Goal: Information Seeking & Learning: Check status

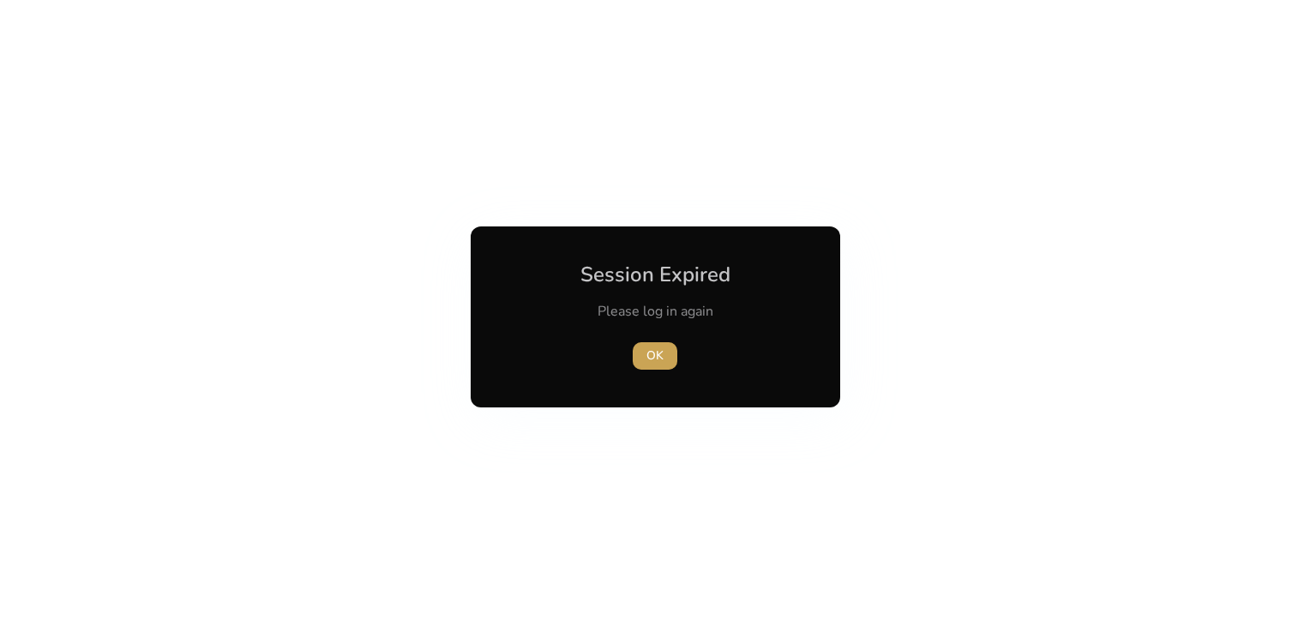
click at [653, 353] on span "OK" at bounding box center [655, 355] width 17 height 18
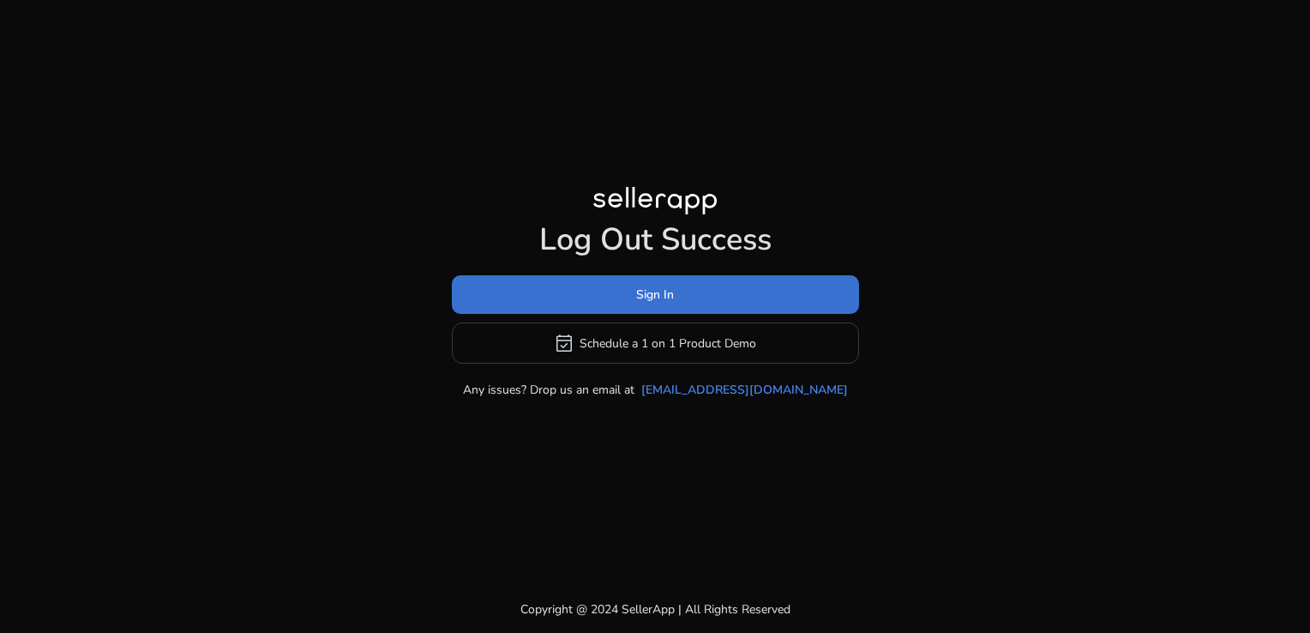
click at [648, 301] on span "Sign In" at bounding box center [655, 295] width 38 height 18
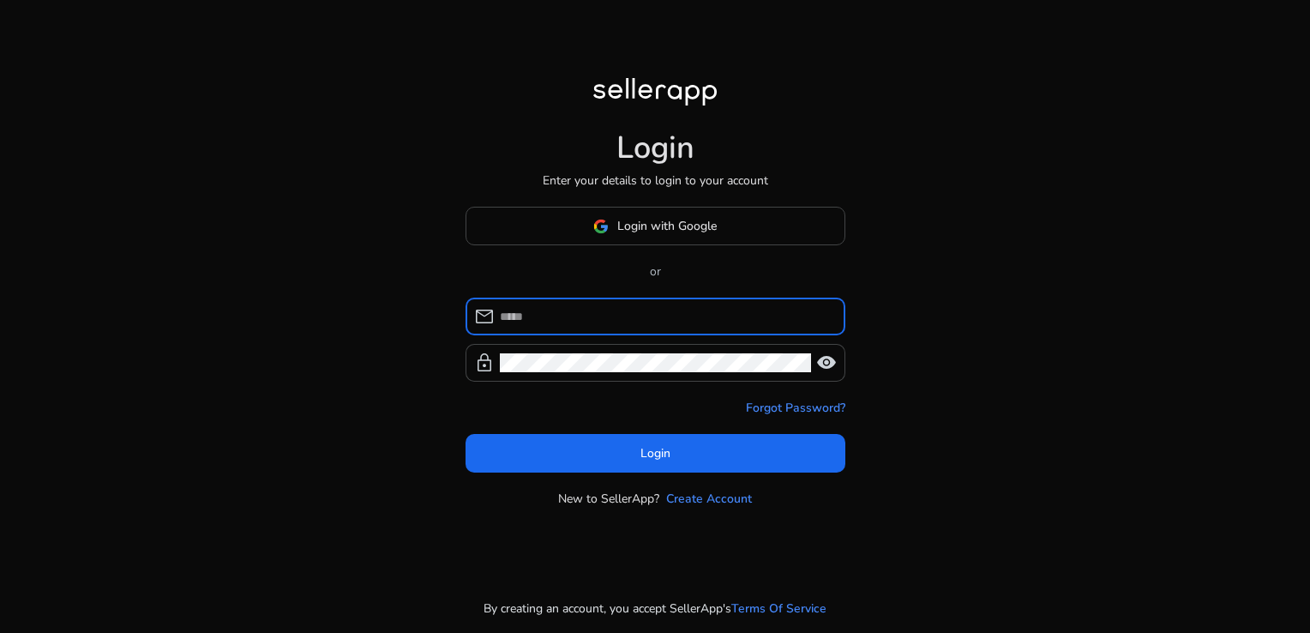
type input "**********"
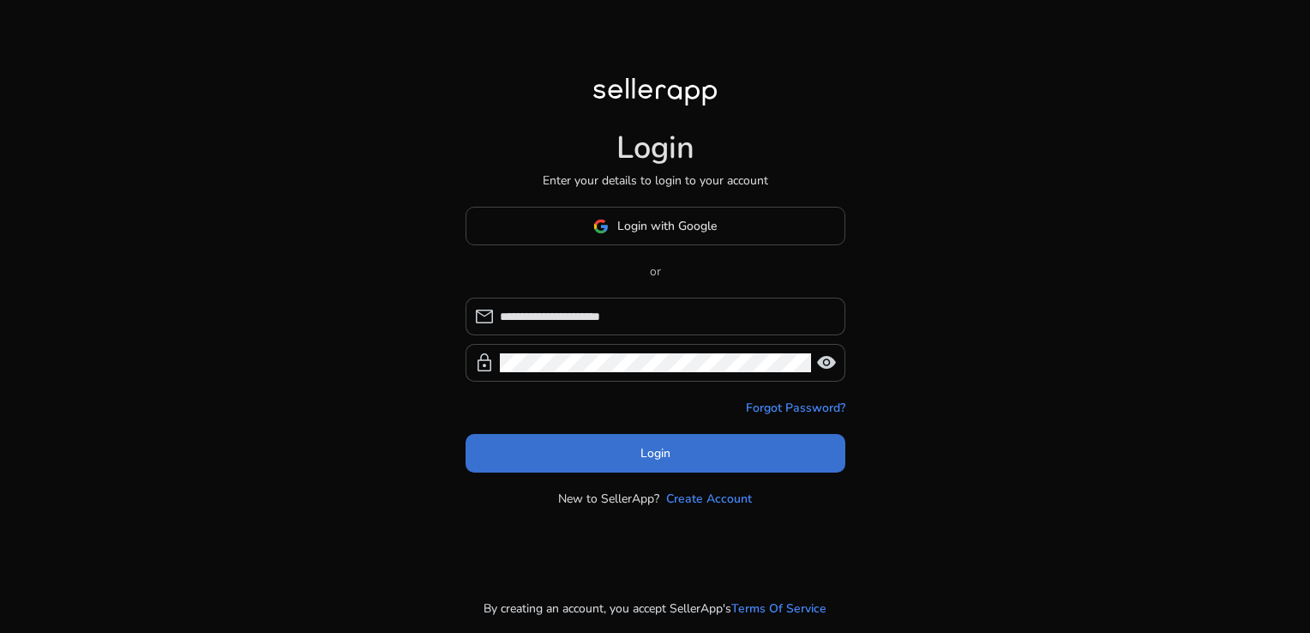
click at [689, 444] on span at bounding box center [656, 453] width 380 height 41
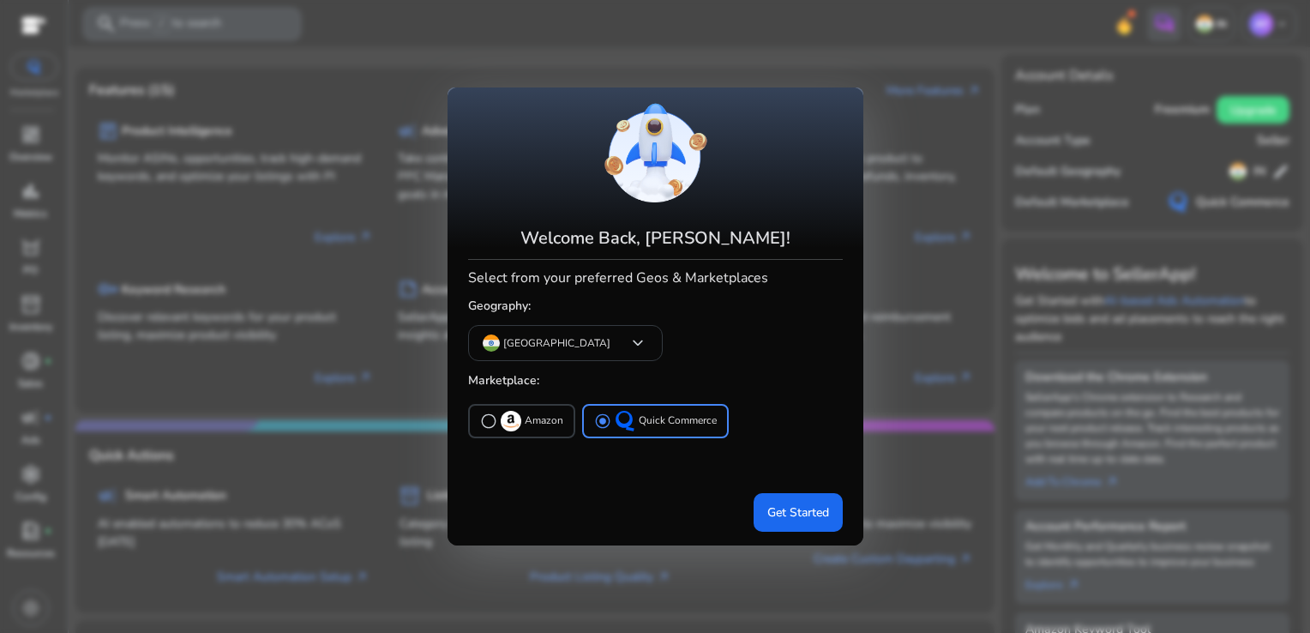
click at [795, 533] on mat-card "Welcome Back, [PERSON_NAME]! Select from your preferred Geos & Marketplaces Geo…" at bounding box center [656, 315] width 416 height 457
click at [782, 514] on span "Get Started" at bounding box center [798, 512] width 62 height 18
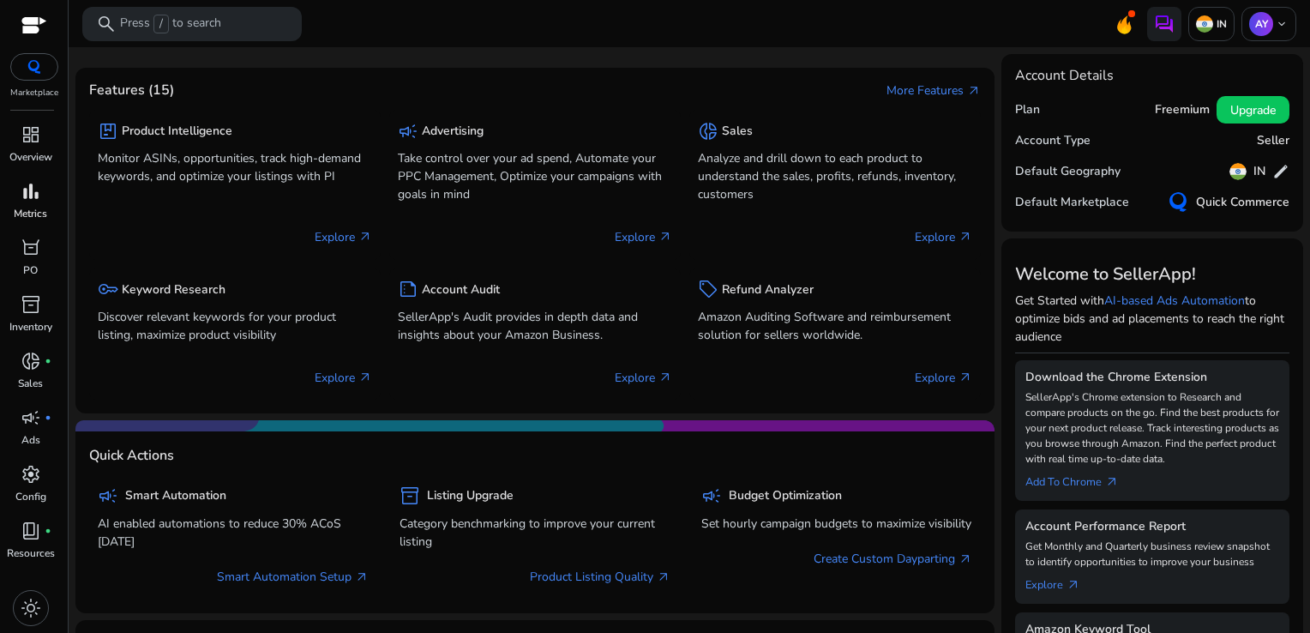
click at [31, 189] on span "bar_chart" at bounding box center [31, 191] width 21 height 21
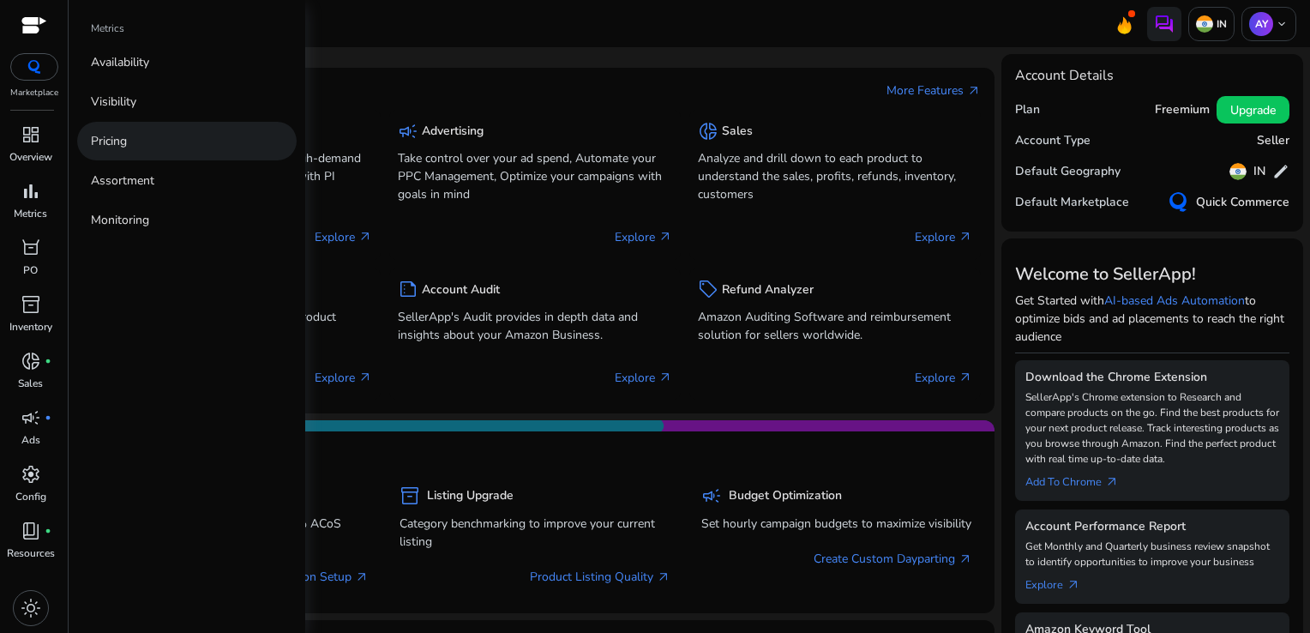
select select "*"
select select "**"
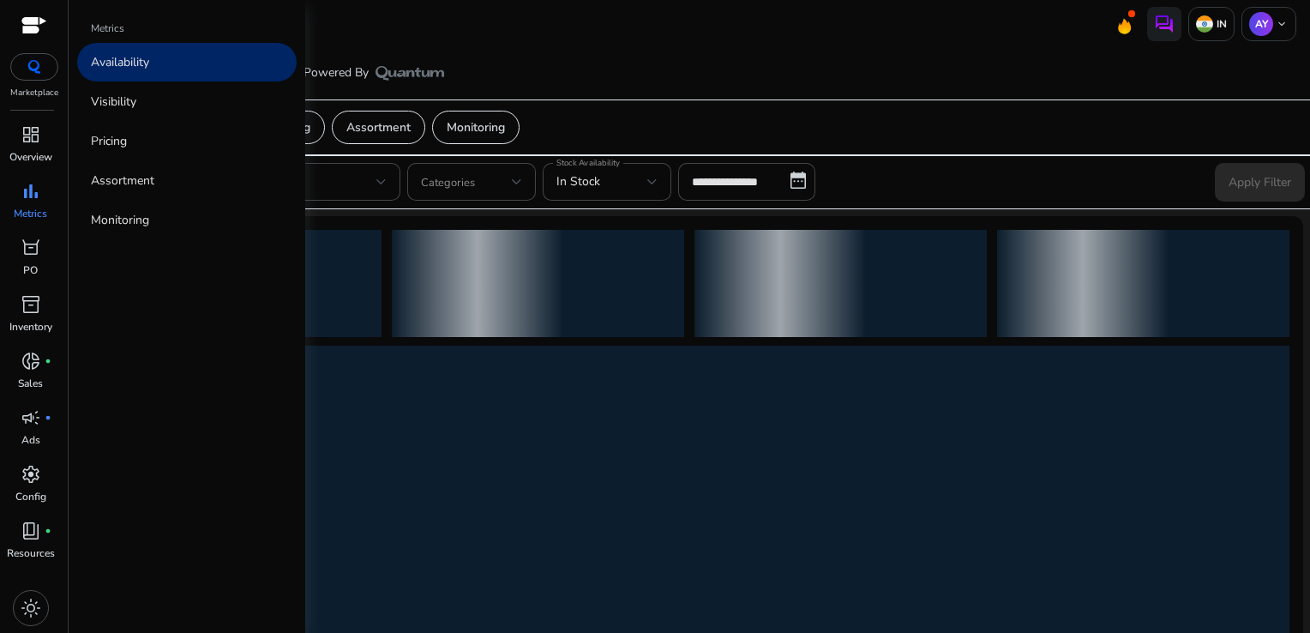
click at [182, 74] on link "Availability" at bounding box center [187, 62] width 220 height 39
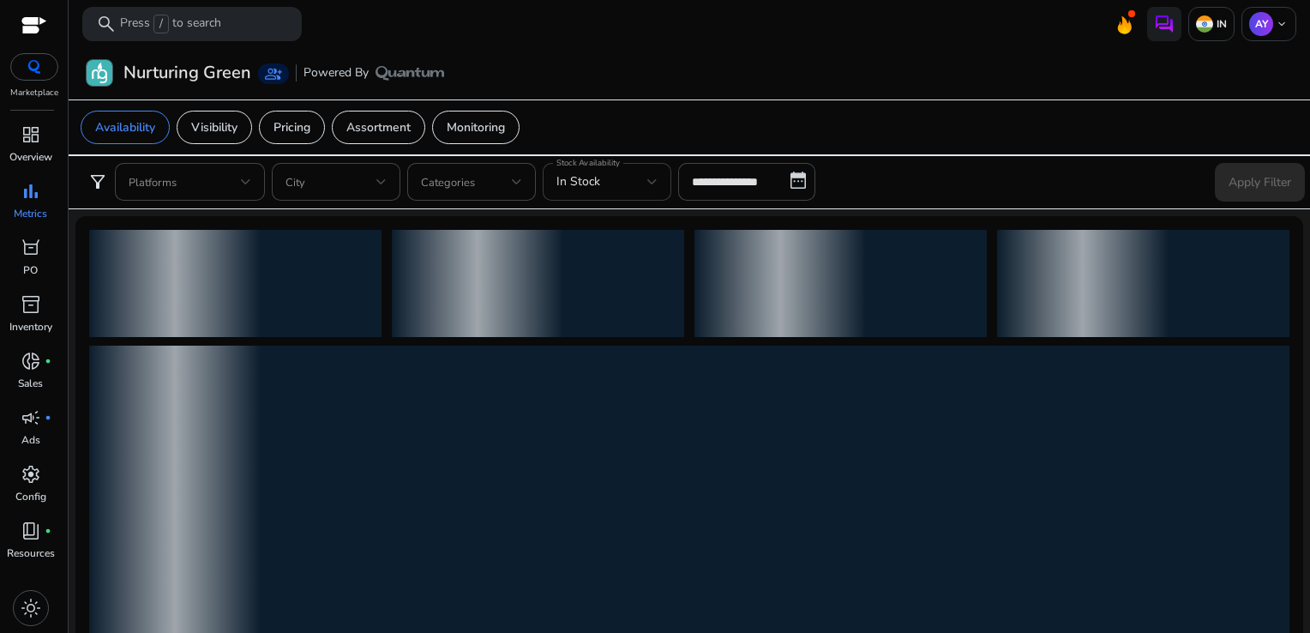
click at [603, 194] on div "In Stock" at bounding box center [606, 182] width 101 height 38
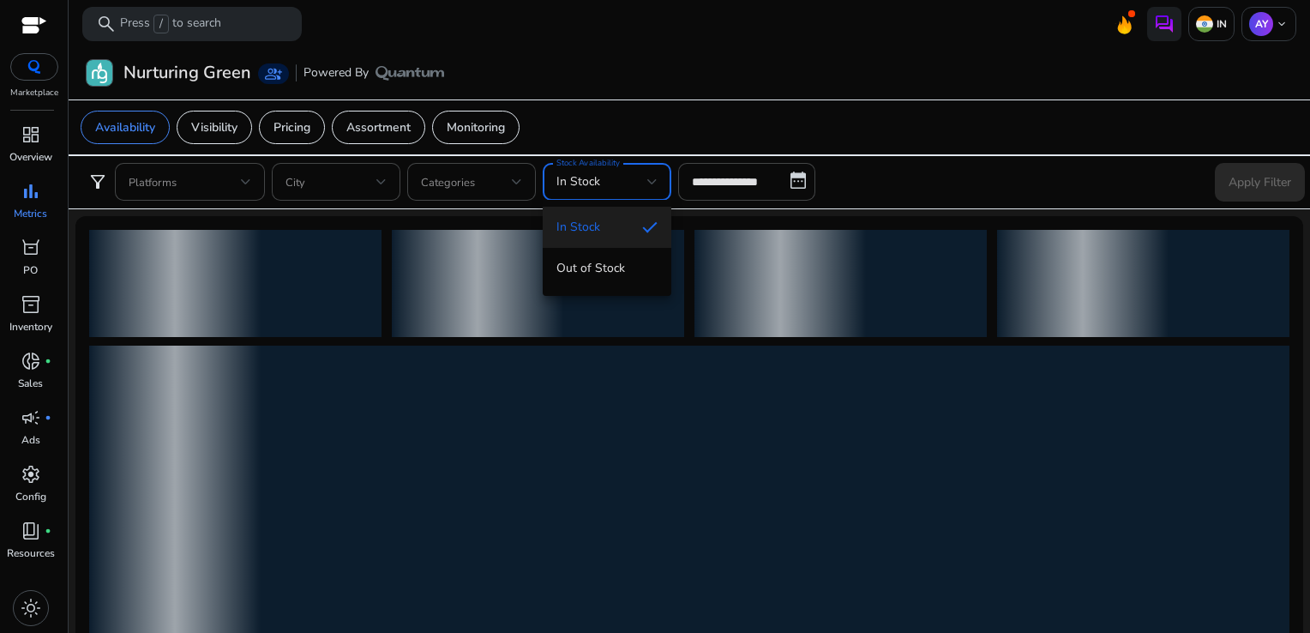
click at [743, 168] on div at bounding box center [655, 316] width 1310 height 633
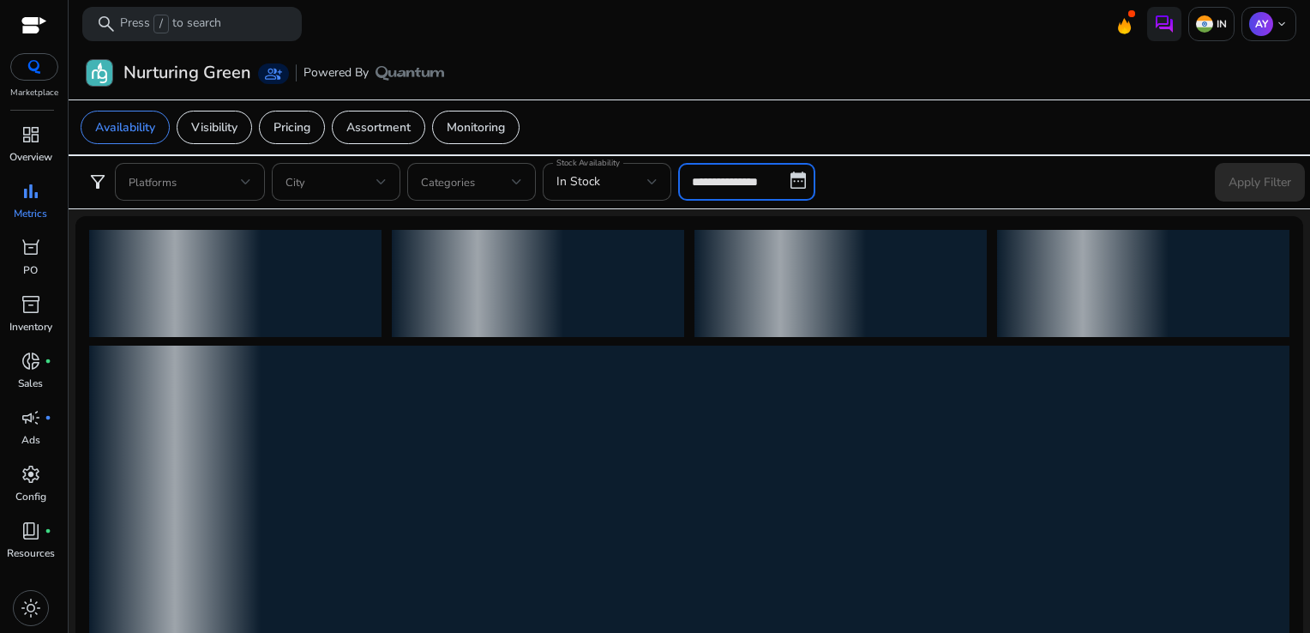
click at [785, 184] on input "**********" at bounding box center [746, 182] width 137 height 38
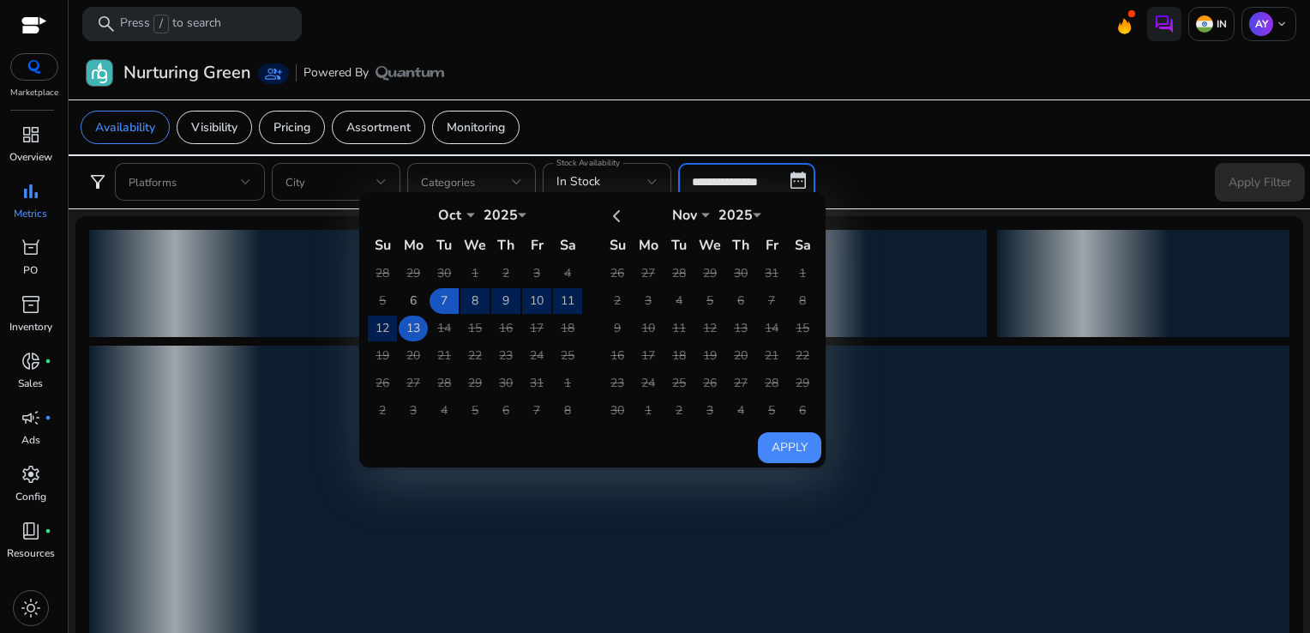
click at [422, 326] on td "13" at bounding box center [413, 329] width 29 height 26
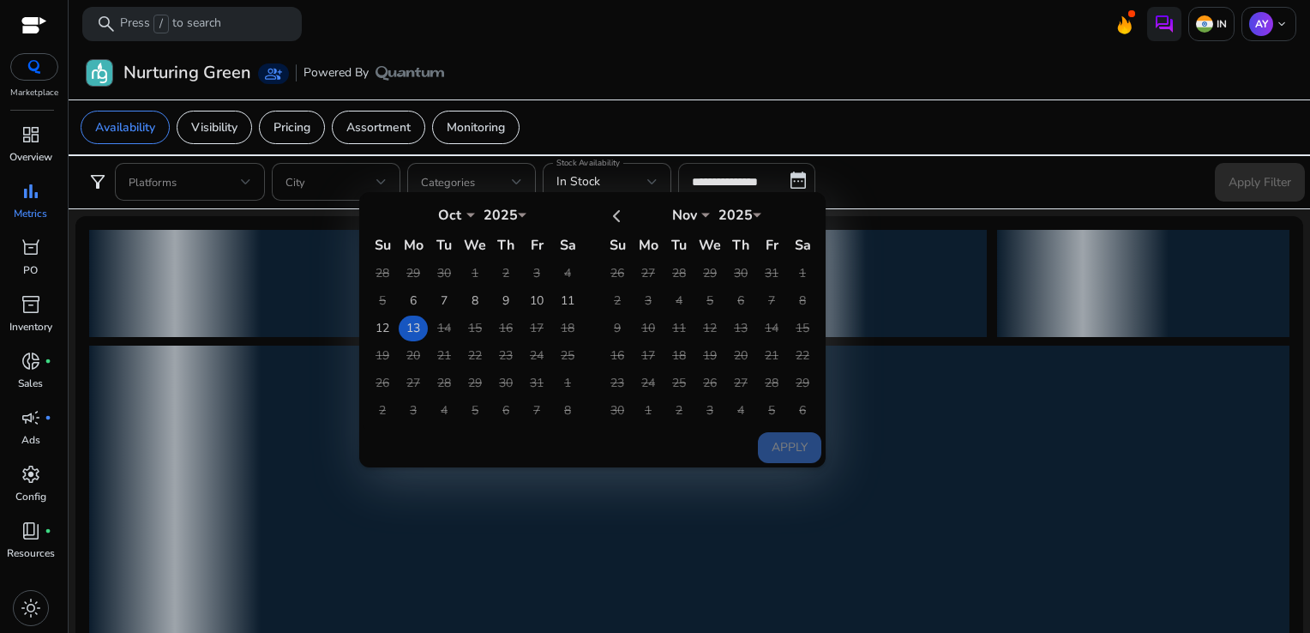
click at [422, 326] on td "13" at bounding box center [413, 329] width 29 height 26
click at [803, 448] on button "Apply" at bounding box center [789, 447] width 63 height 31
type input "**********"
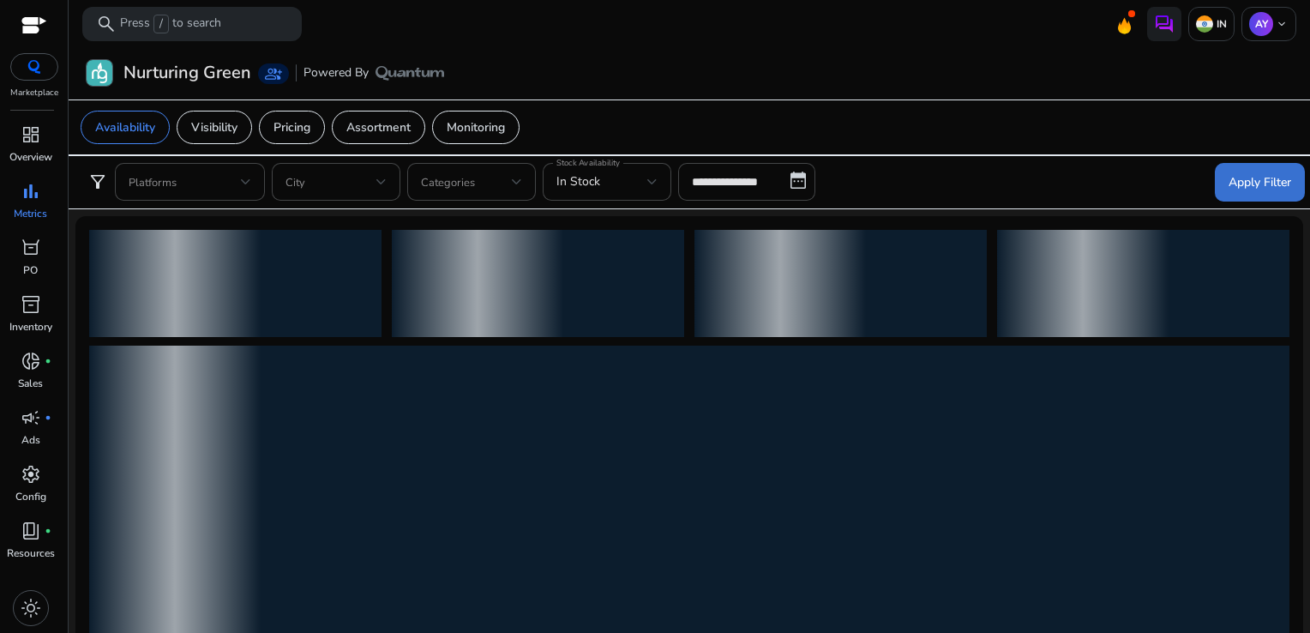
click at [1266, 189] on span "Apply Filter" at bounding box center [1260, 182] width 63 height 18
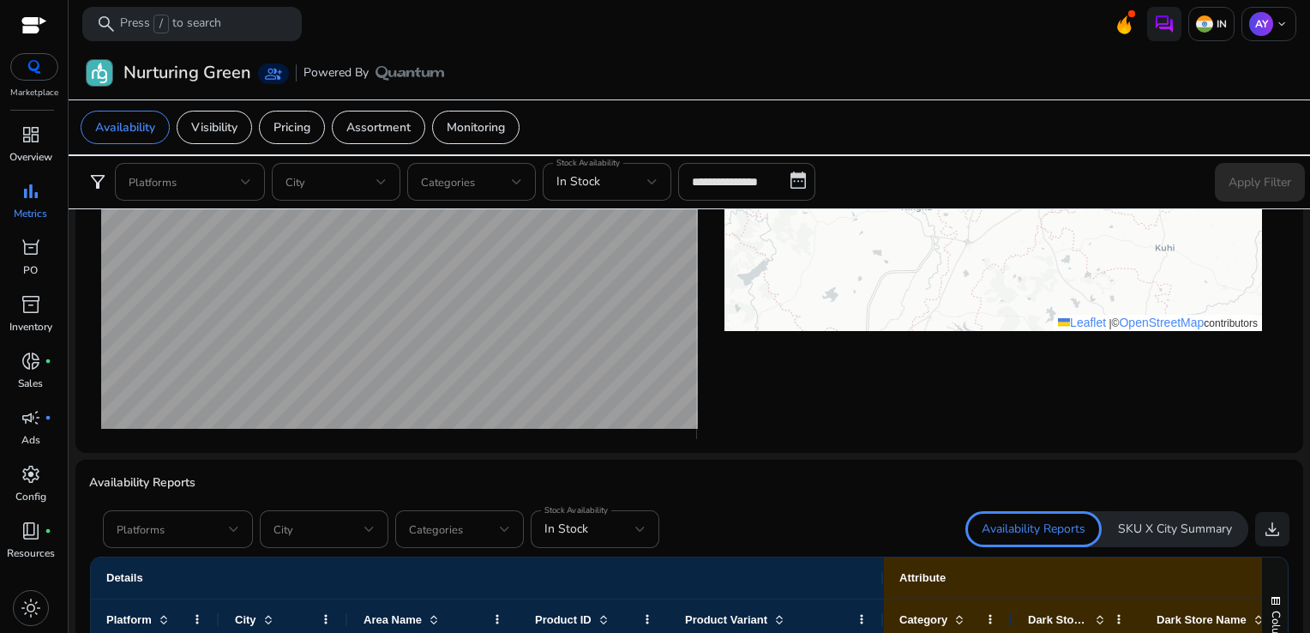
scroll to position [832, 0]
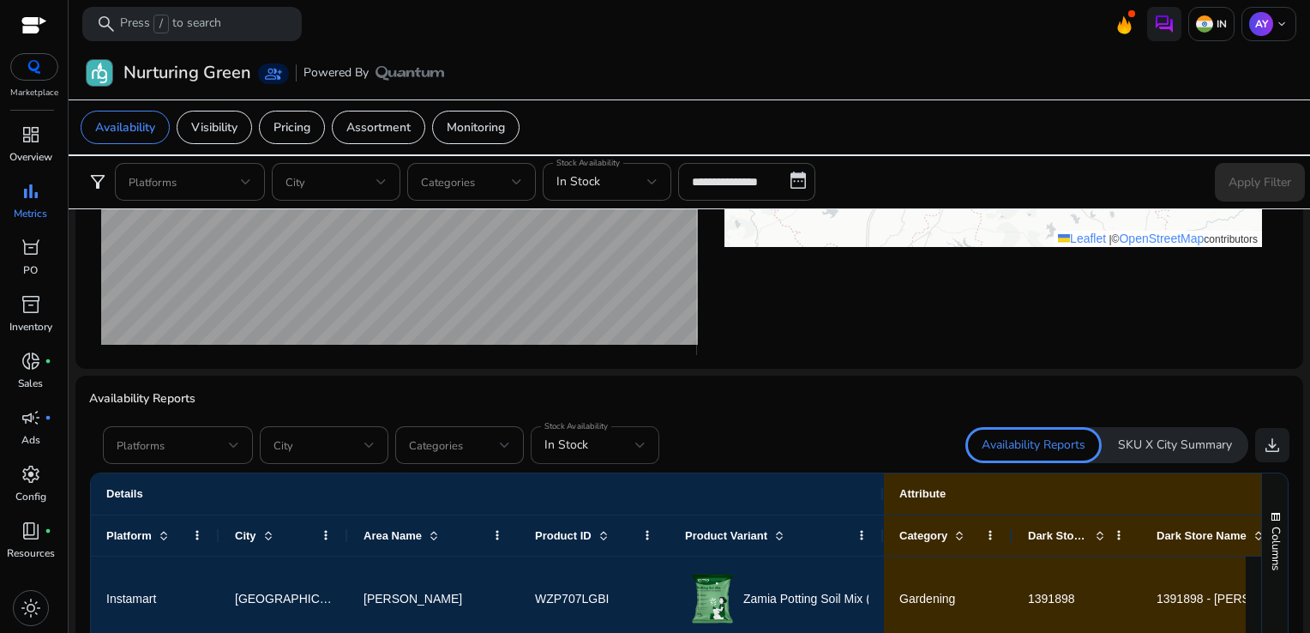
click at [580, 454] on div "In Stock" at bounding box center [594, 445] width 101 height 38
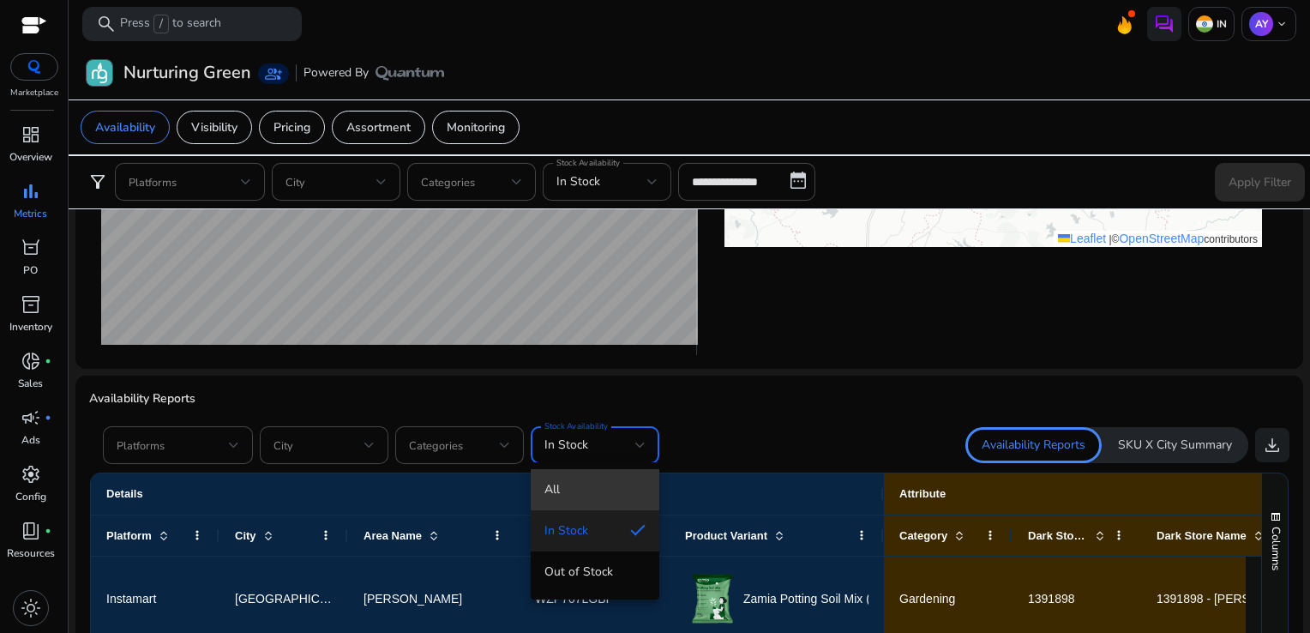
click at [603, 478] on mat-option "All" at bounding box center [595, 489] width 129 height 41
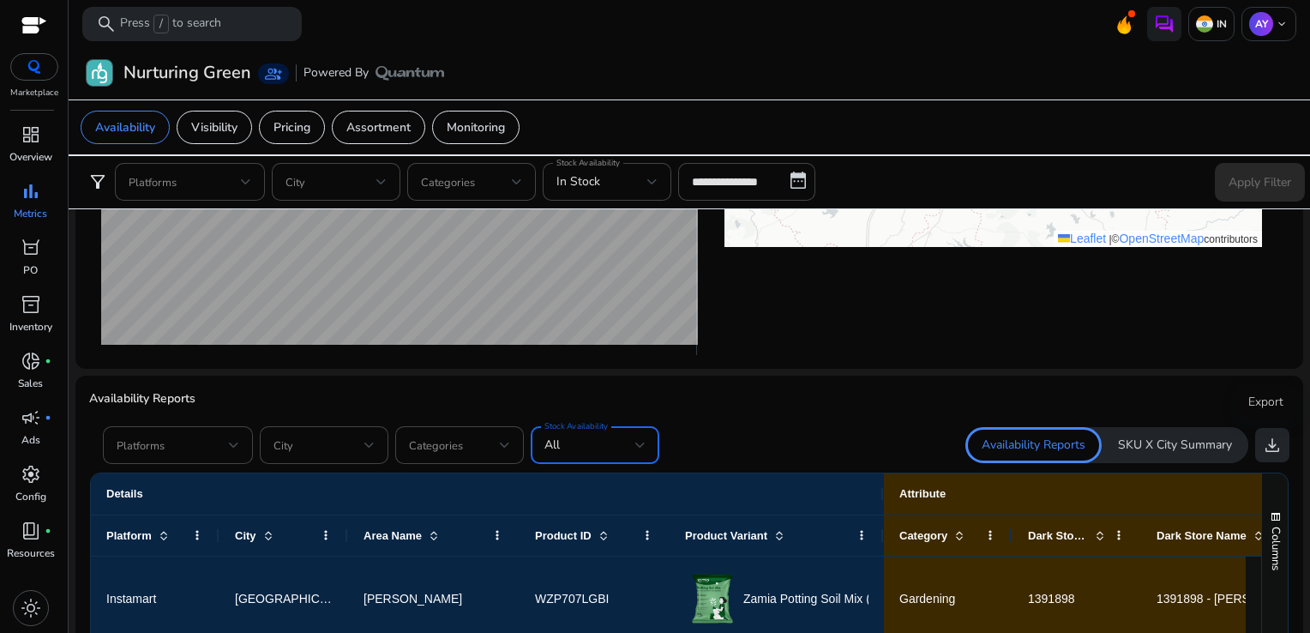
click at [1273, 451] on span "download" at bounding box center [1272, 445] width 21 height 21
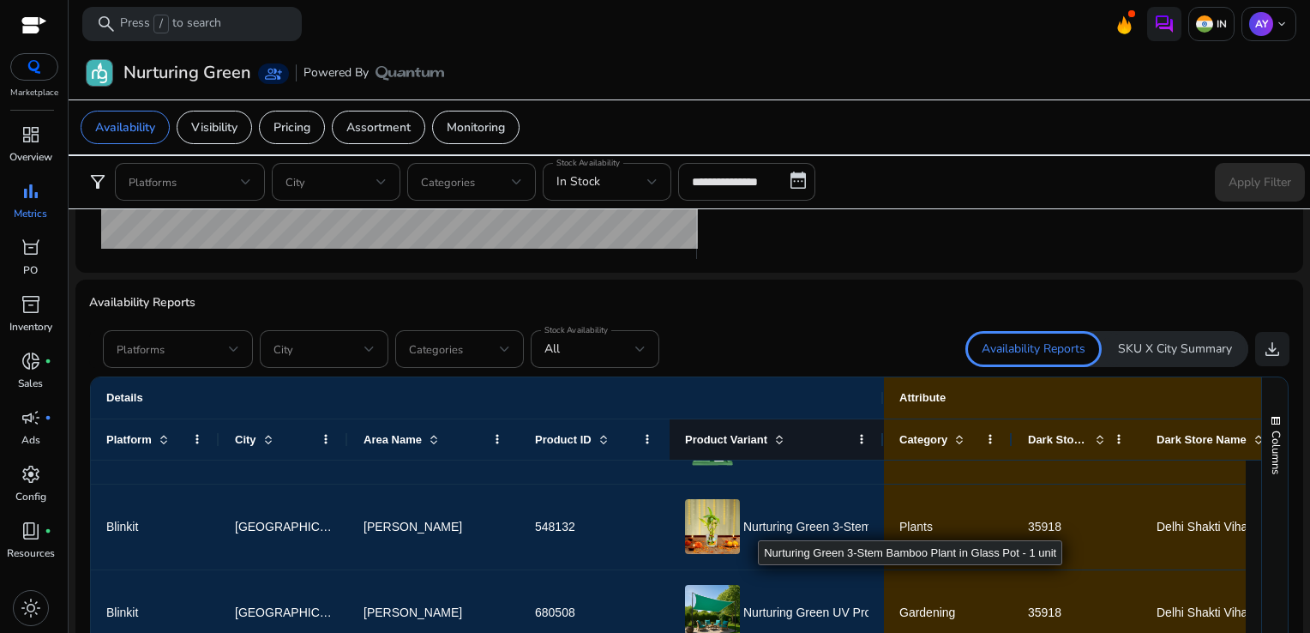
scroll to position [150, 0]
